Goal: Information Seeking & Learning: Learn about a topic

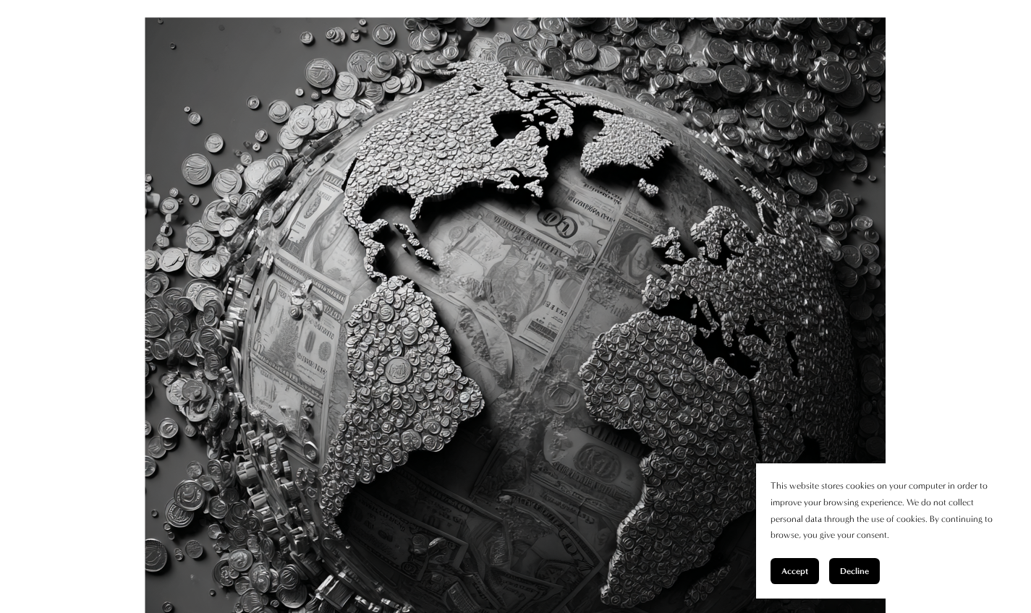
scroll to position [479, 0]
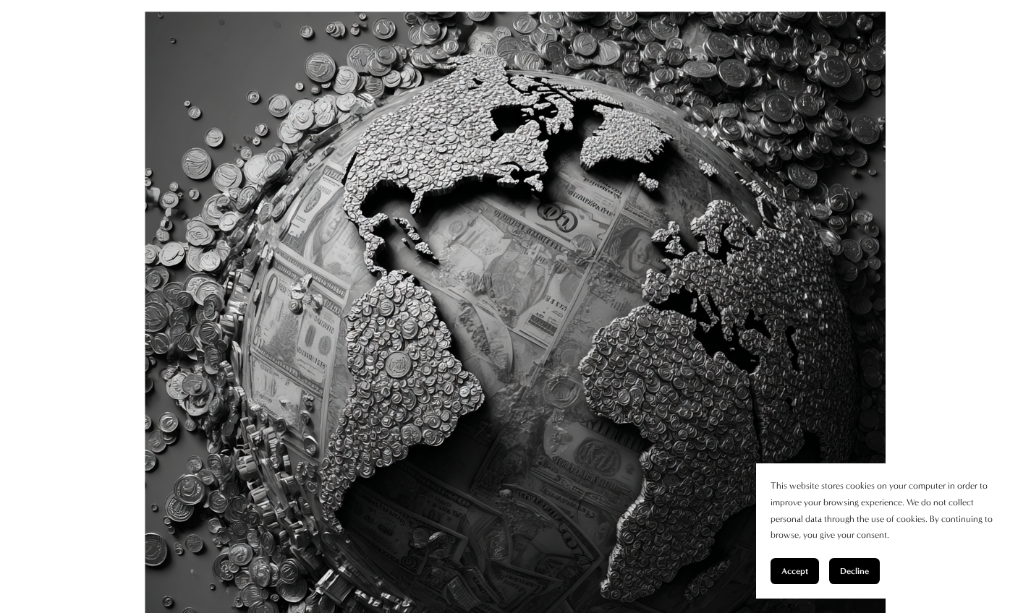
click at [667, 550] on span "Accept" at bounding box center [794, 571] width 27 height 10
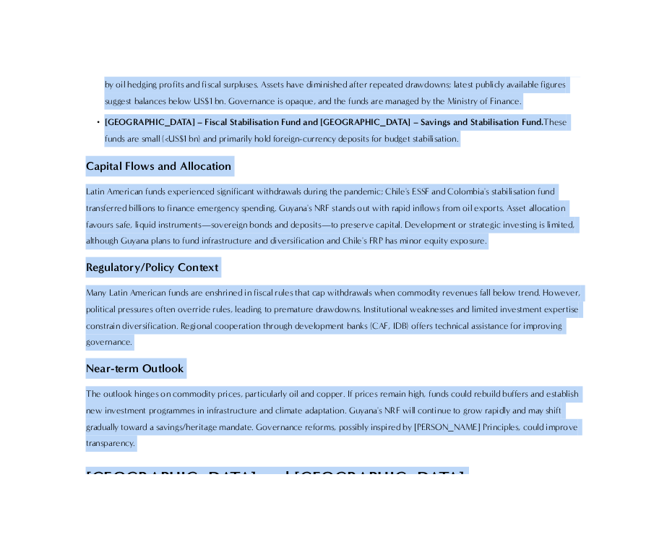
scroll to position [11108, 0]
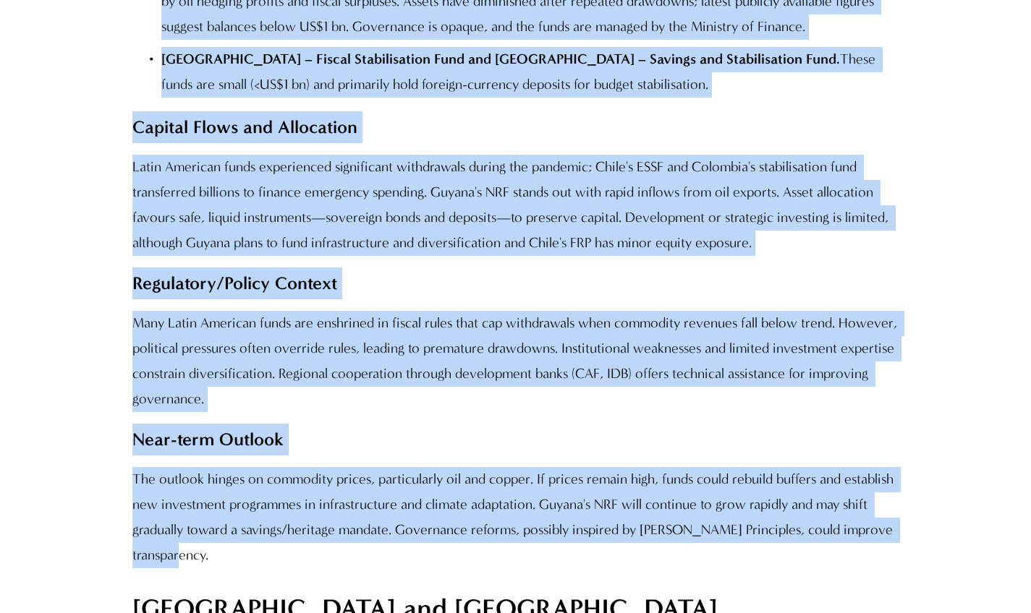
drag, startPoint x: 133, startPoint y: 66, endPoint x: 446, endPoint y: 456, distance: 500.6
copy div "Lorem Ipsumdo Sitam Consect adipi elitseddoeius 57 temporinc utlab etdo magnaal…"
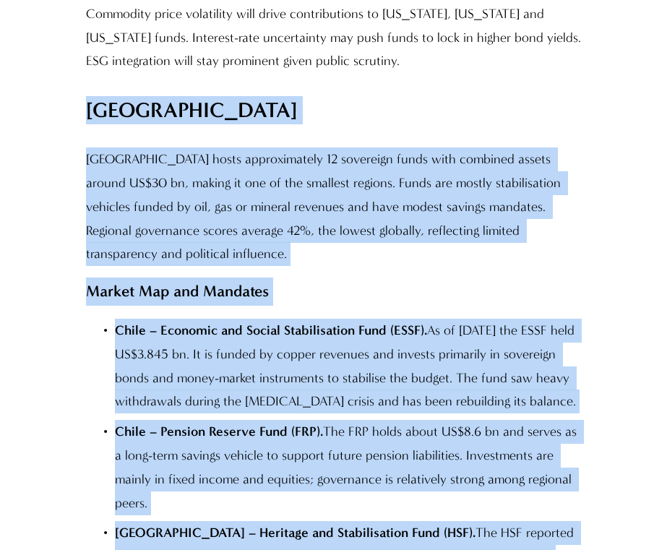
scroll to position [12672, 0]
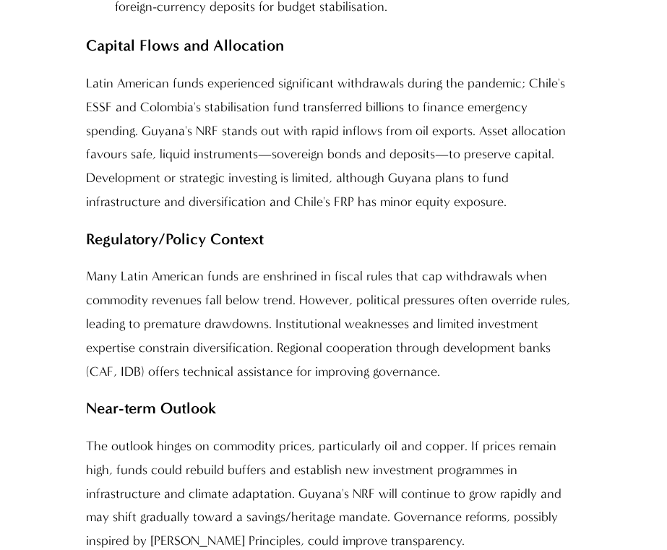
scroll to position [13081, 0]
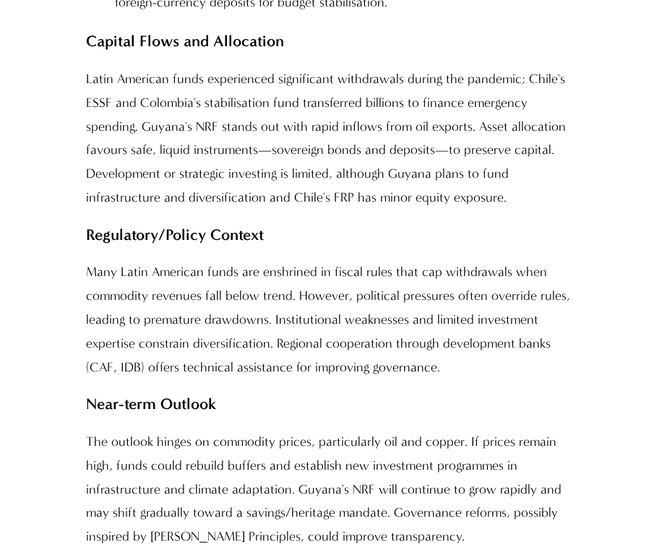
drag, startPoint x: 115, startPoint y: 229, endPoint x: 260, endPoint y: 354, distance: 191.8
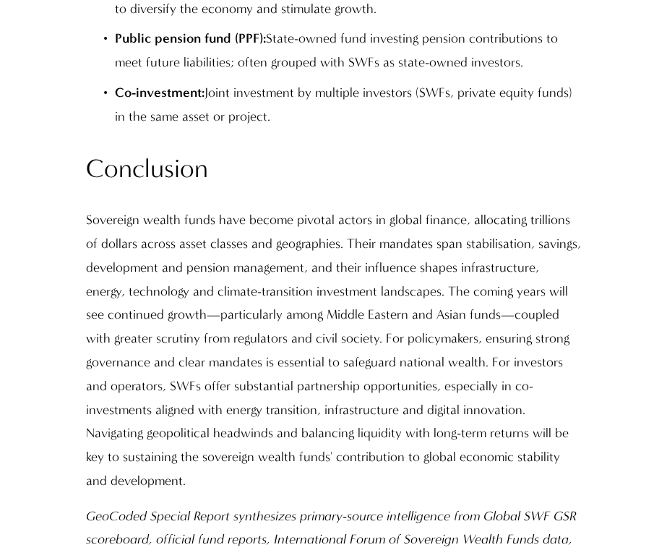
scroll to position [34332, 0]
